Goal: Task Accomplishment & Management: Complete application form

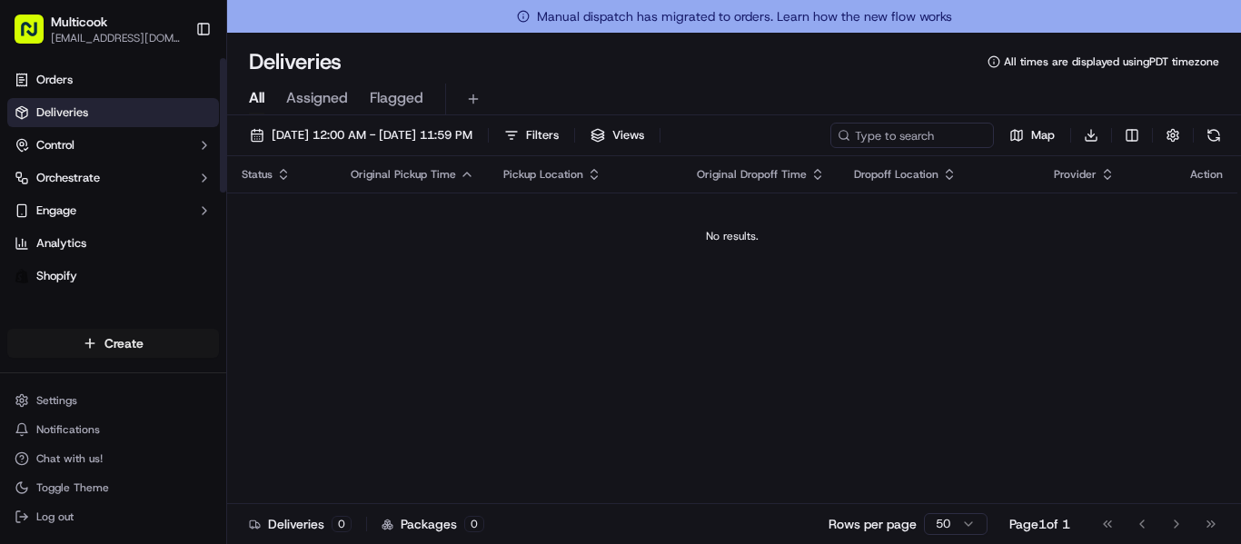
click at [181, 334] on html "Multicook [EMAIL_ADDRESS][DOMAIN_NAME] Toggle Sidebar Orders Deliveries Control…" at bounding box center [620, 272] width 1241 height 544
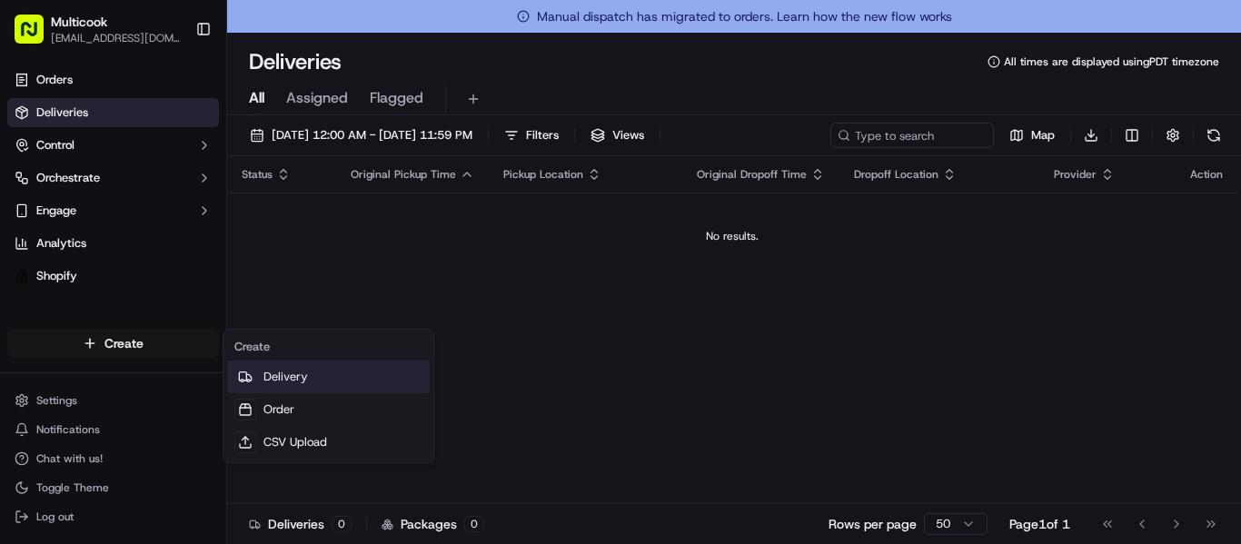
click at [303, 374] on link "Delivery" at bounding box center [328, 377] width 203 height 33
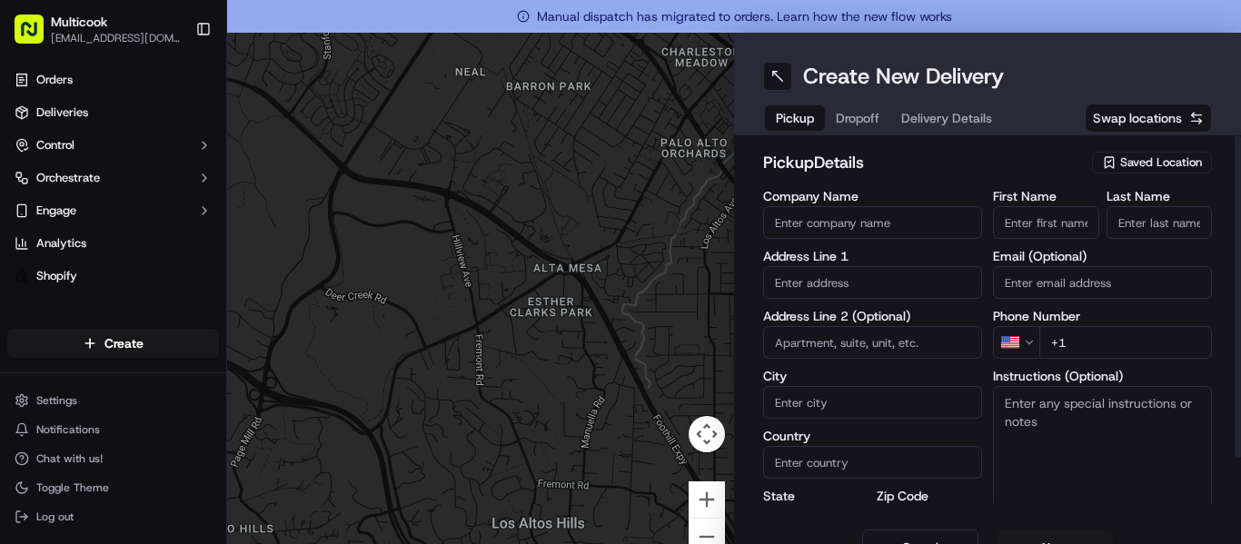
click at [1127, 156] on span "Saved Location" at bounding box center [1161, 162] width 82 height 16
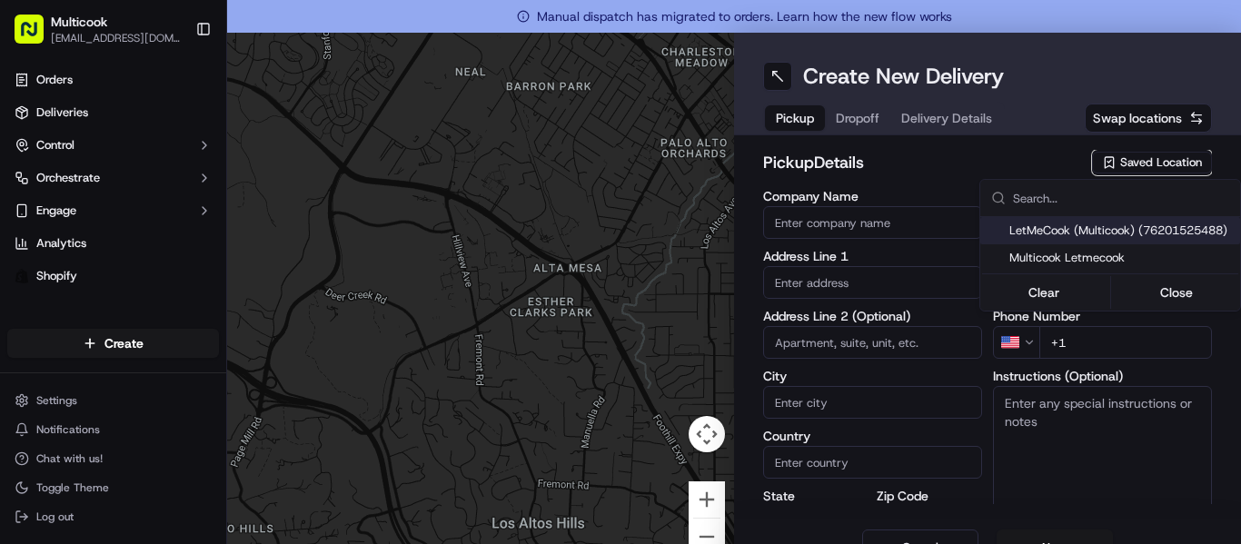
click at [1099, 233] on span "LetMeCook (Multicook) (76201525488)" at bounding box center [1120, 231] width 223 height 16
type input "LetMeCook (Multicook)"
type input "[STREET_ADDRESS]"
type input "[GEOGRAPHIC_DATA]"
type input "US"
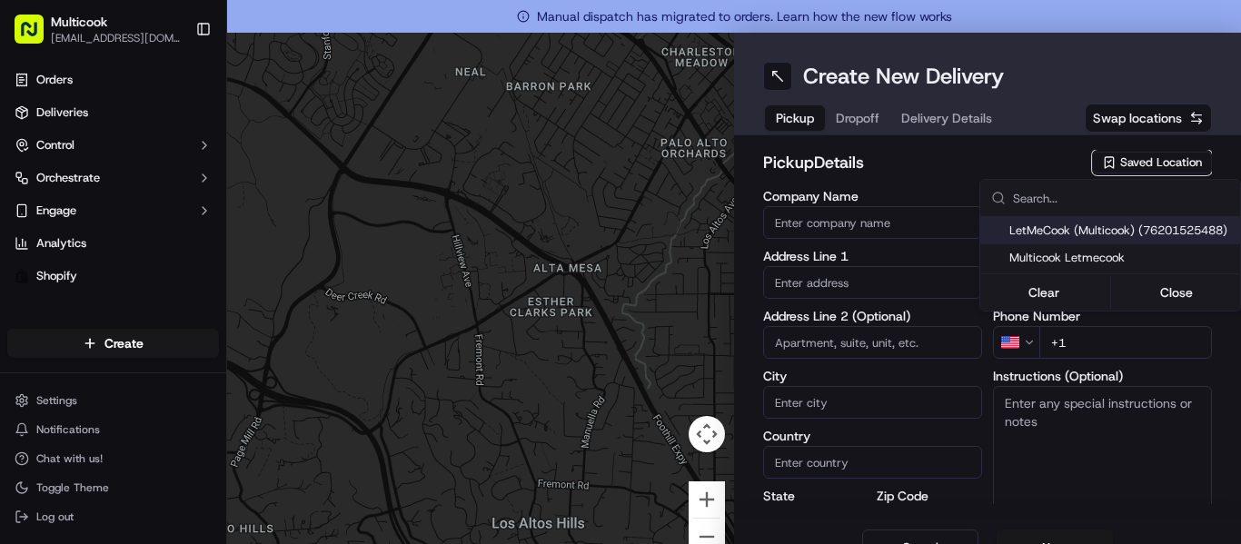
type input "CA"
type input "91423"
type input "[PERSON_NAME]"
type input "Nikityuk"
type input "[EMAIL_ADDRESS][DOMAIN_NAME]"
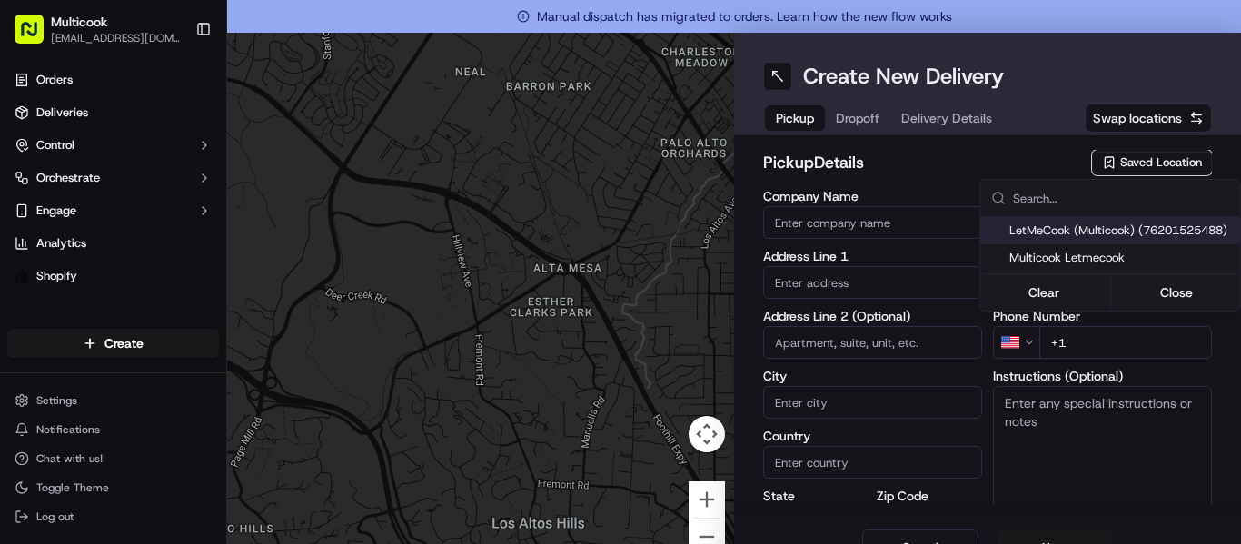
type input "[PHONE_NUMBER]"
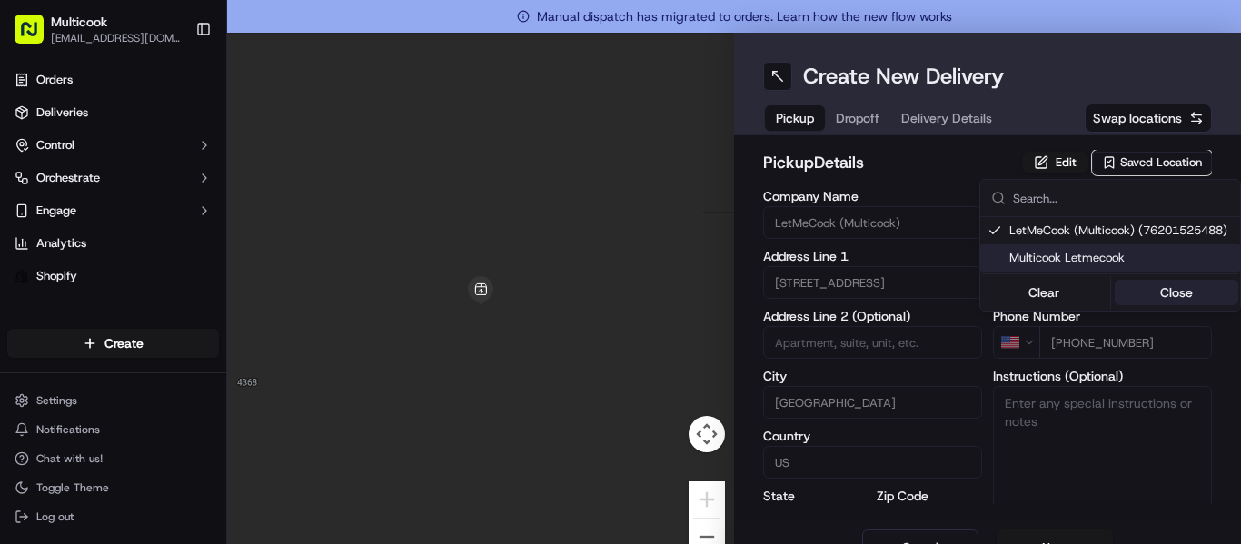
click at [1157, 290] on button "Close" at bounding box center [1177, 292] width 124 height 25
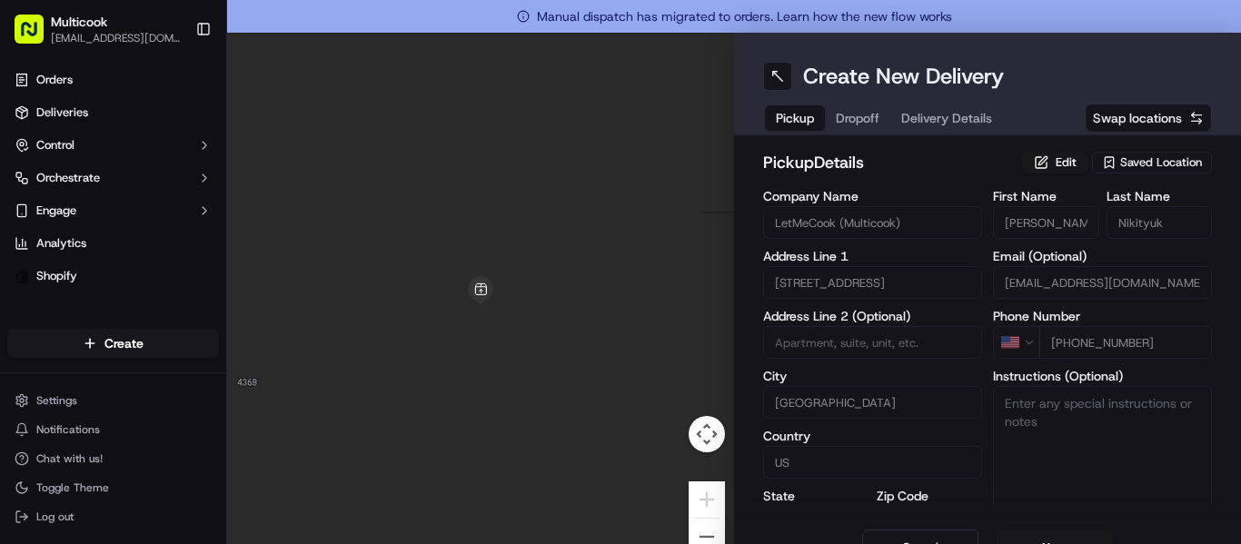
click at [856, 110] on span "Dropoff" at bounding box center [858, 118] width 44 height 18
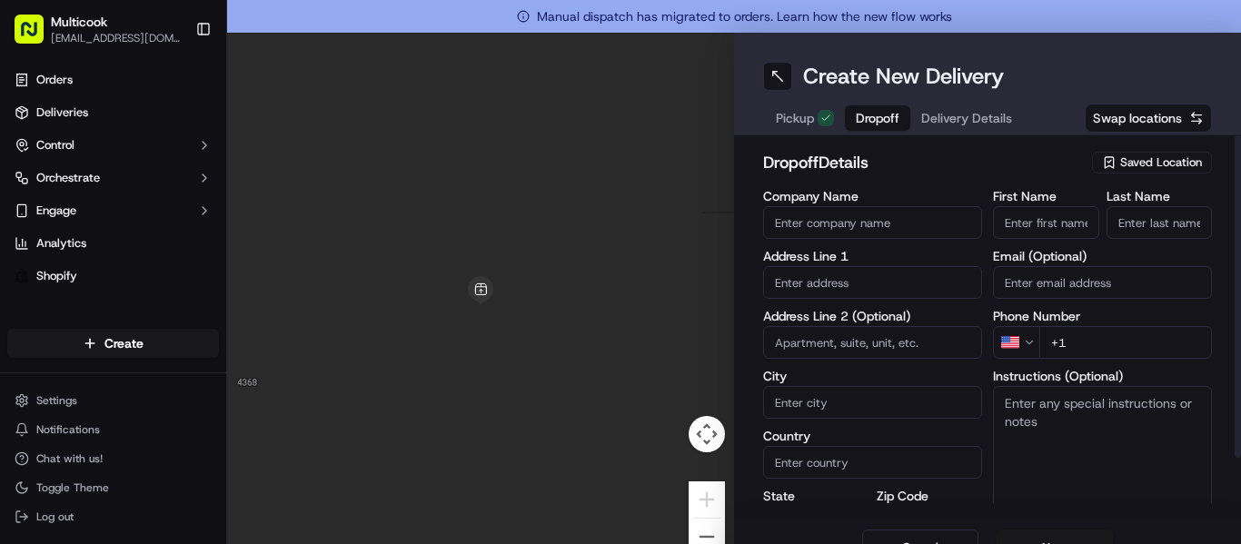
click at [1059, 217] on input "First Name" at bounding box center [1046, 222] width 106 height 33
type input "[PERSON_NAME]"
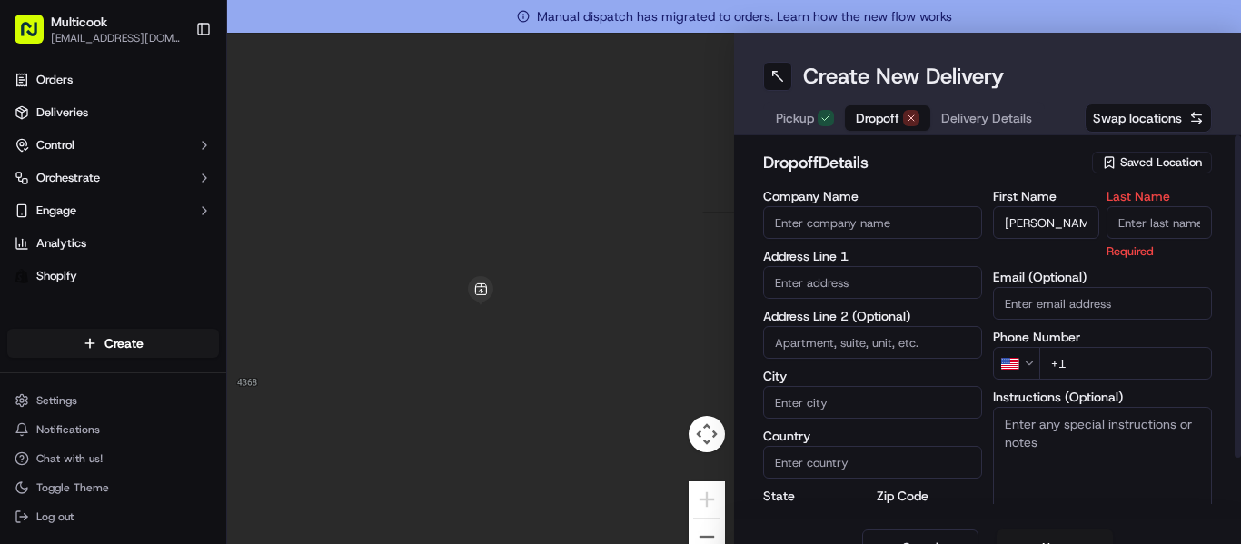
click at [1160, 228] on input "Last Name" at bounding box center [1160, 222] width 106 height 33
type input "[PERSON_NAME]"
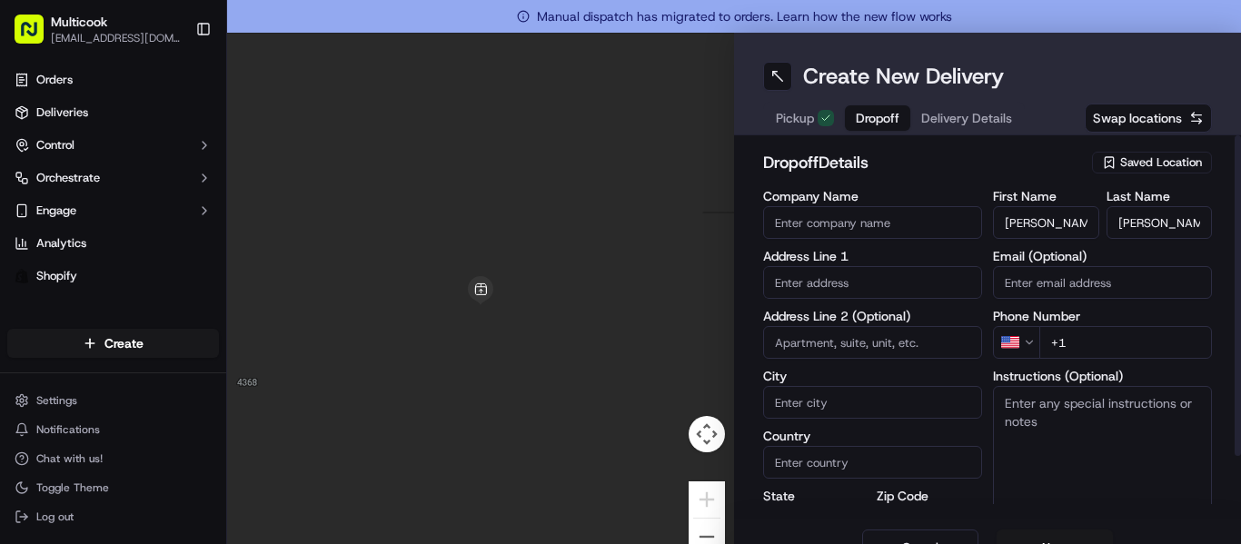
click at [1107, 360] on div "First Name [PERSON_NAME] Last Name [PERSON_NAME] Email (Optional) Phone Number …" at bounding box center [1102, 381] width 219 height 382
type input "[PHONE_NUMBER]"
click at [882, 280] on input "text" at bounding box center [872, 282] width 219 height 33
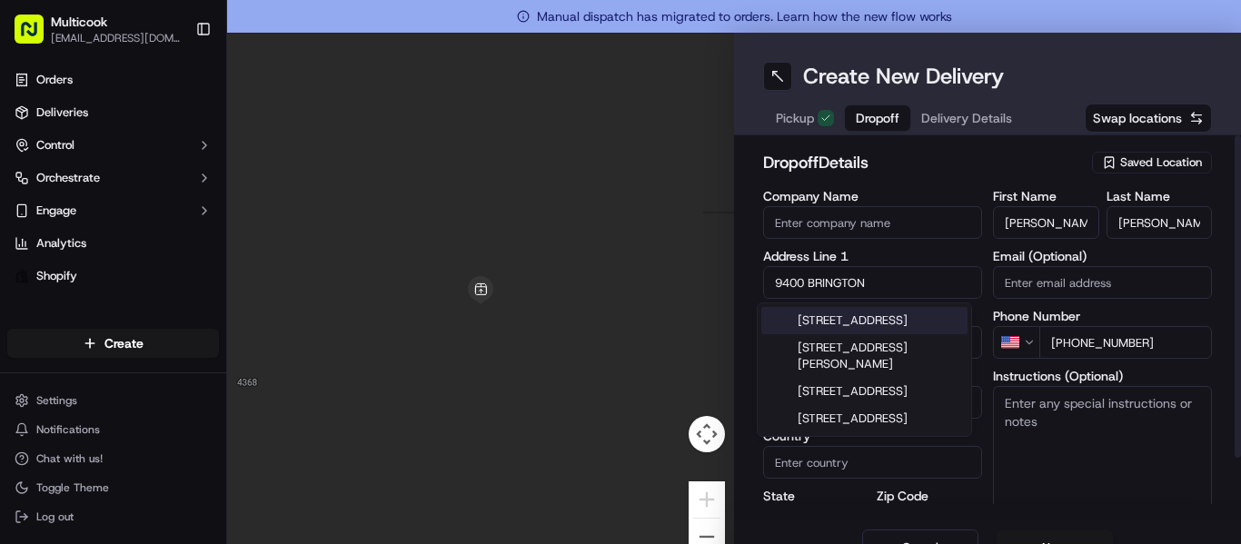
click at [905, 320] on div "[STREET_ADDRESS]" at bounding box center [864, 320] width 206 height 27
type input "[STREET_ADDRESS]"
type input "[PERSON_NAME][GEOGRAPHIC_DATA]"
type input "[GEOGRAPHIC_DATA]"
type input "CA"
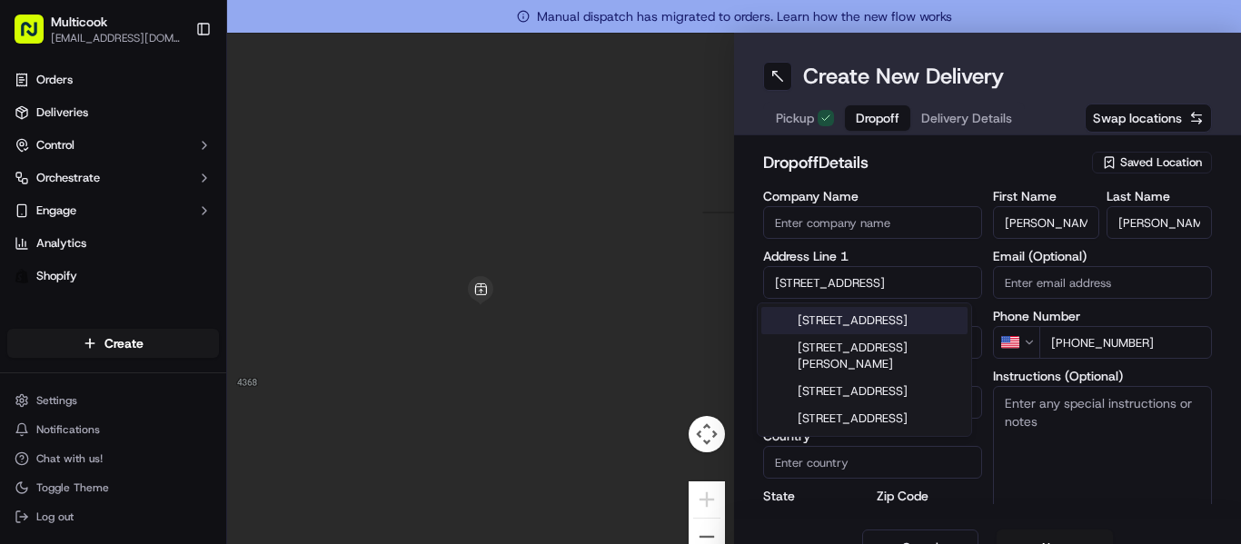
type input "90210"
type input "[STREET_ADDRESS]"
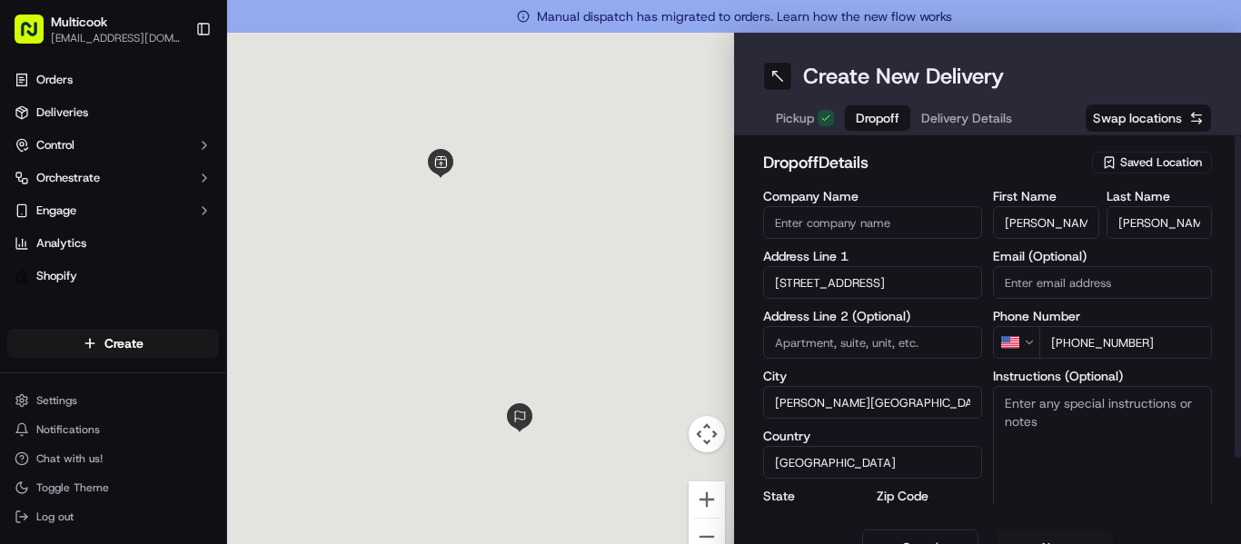
click at [869, 405] on input "[PERSON_NAME][GEOGRAPHIC_DATA]" at bounding box center [872, 402] width 219 height 33
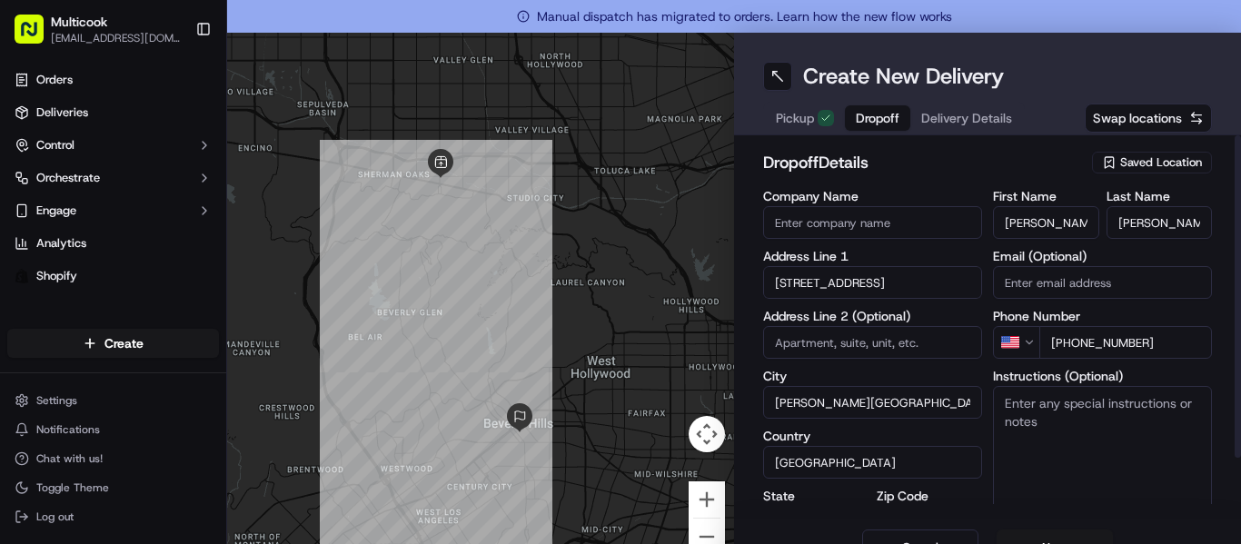
click at [888, 346] on input at bounding box center [872, 342] width 219 height 33
type input "301"
click at [1048, 467] on textarea "Instructions (Optional)" at bounding box center [1102, 454] width 219 height 136
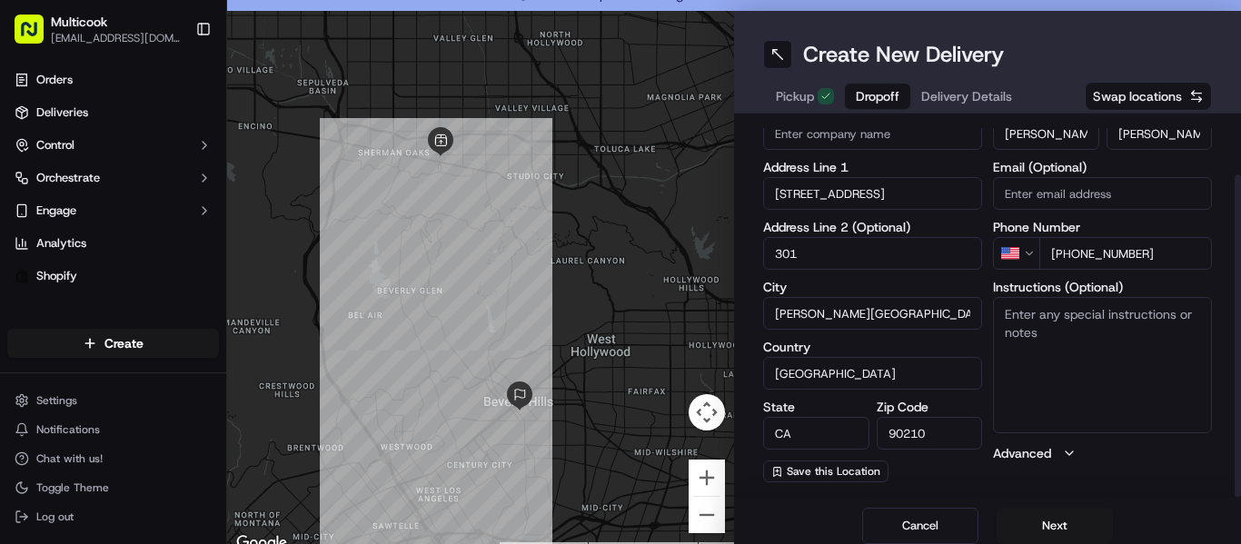
scroll to position [33, 0]
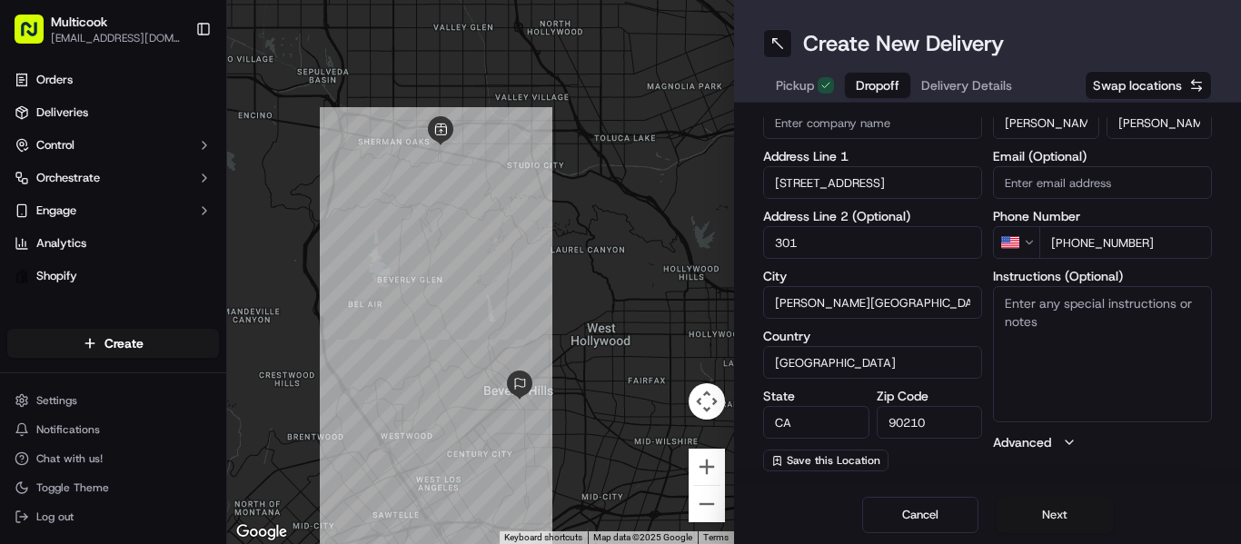
click at [1041, 522] on button "Next" at bounding box center [1055, 515] width 116 height 36
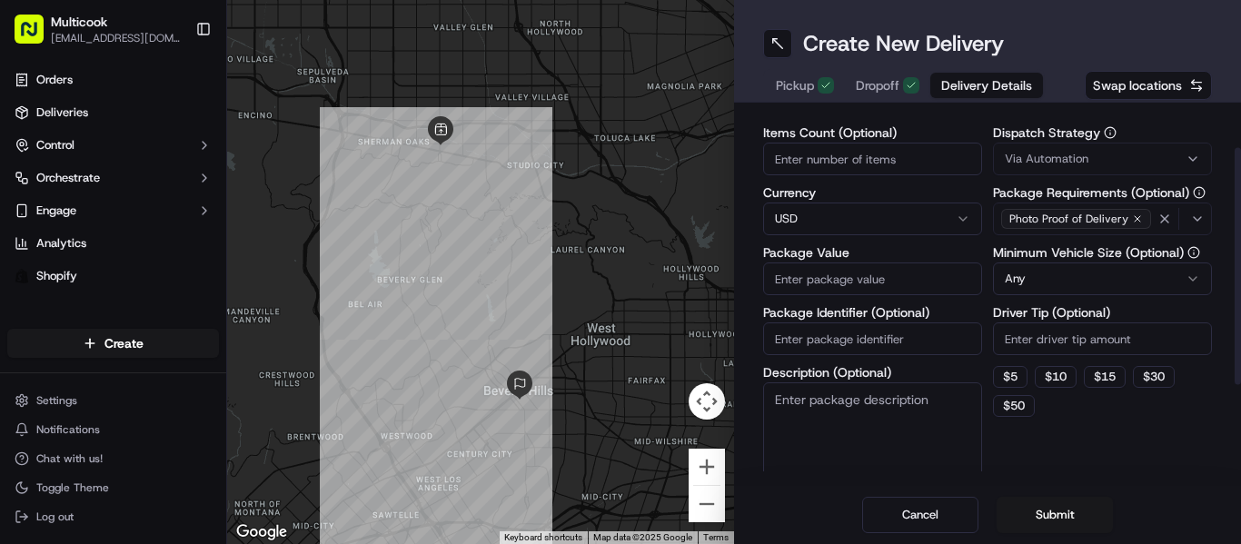
click at [888, 146] on input "Items Count (Optional)" at bounding box center [872, 159] width 219 height 33
type input "2"
click at [875, 289] on input "Package Value" at bounding box center [872, 279] width 219 height 33
type input "110"
click at [1031, 505] on button "Submit" at bounding box center [1055, 515] width 116 height 36
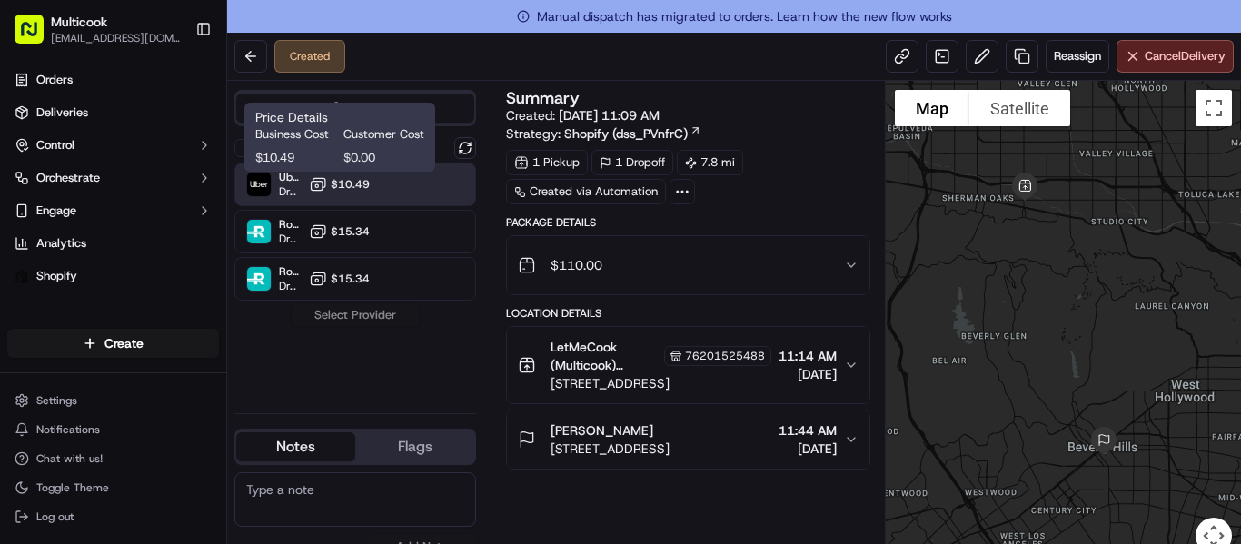
click at [353, 180] on span "$10.49" at bounding box center [350, 184] width 39 height 15
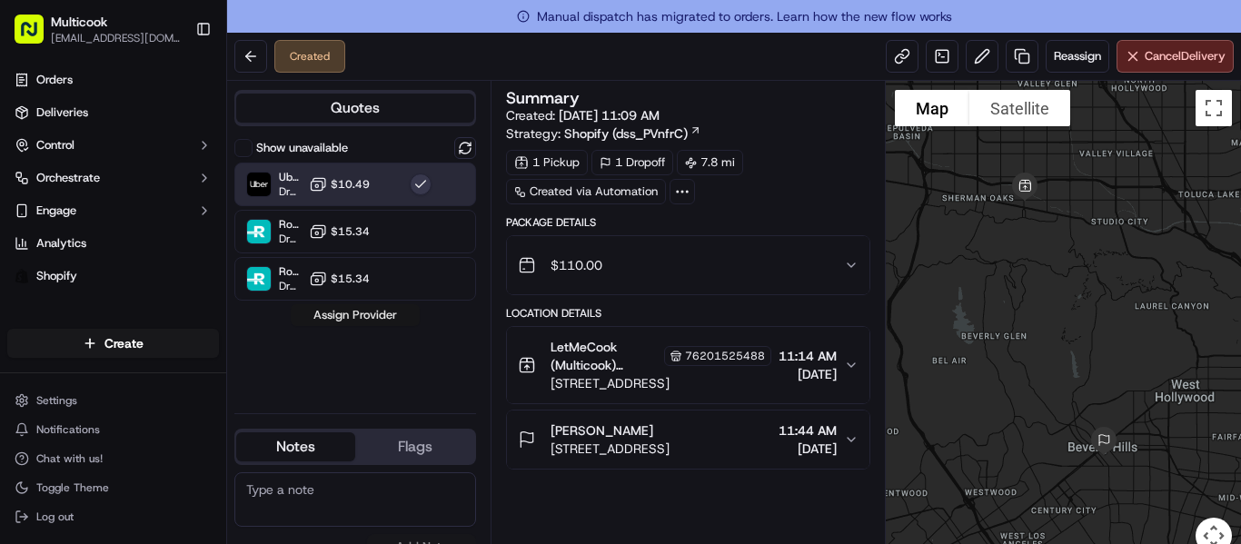
click at [362, 316] on button "Assign Provider" at bounding box center [355, 315] width 129 height 22
